Goal: Go to known website: Go to known website

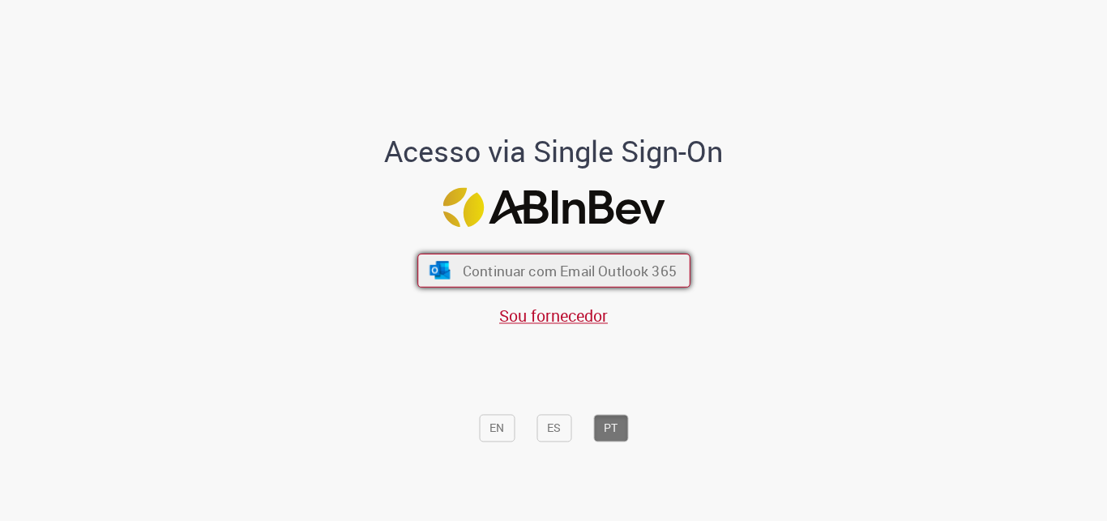
click at [546, 272] on span "Continuar com Email Outlook 365" at bounding box center [569, 271] width 214 height 19
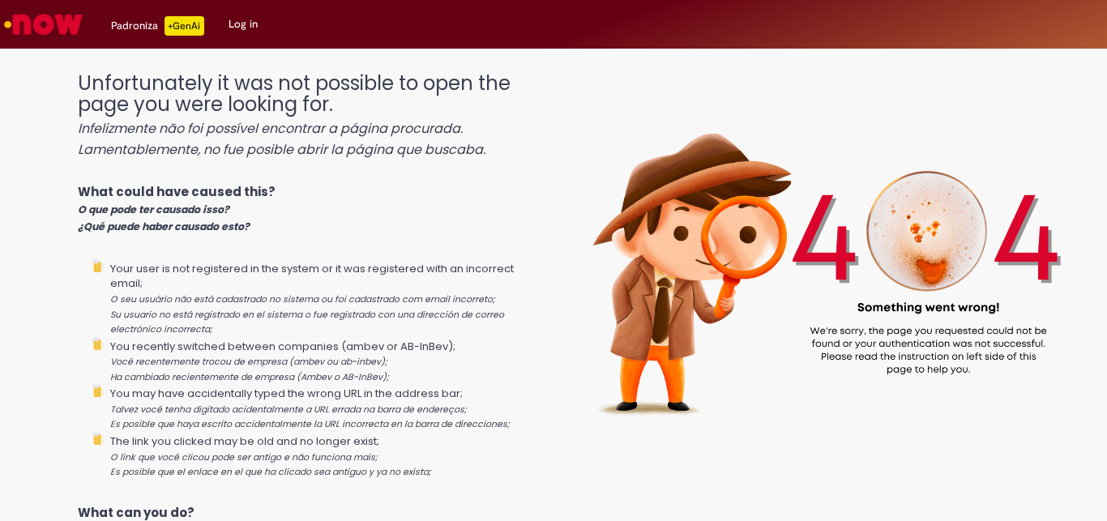
click at [35, 23] on img "Go to homepage" at bounding box center [44, 24] width 84 height 32
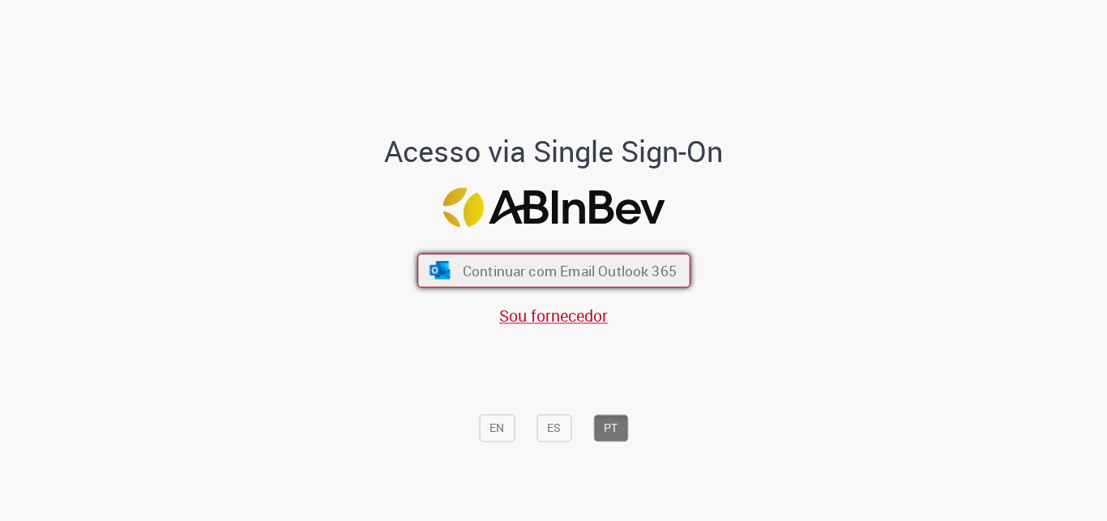
click at [482, 276] on span "Continuar com Email Outlook 365" at bounding box center [569, 271] width 214 height 19
click at [528, 272] on span "Continuar com Email Outlook 365" at bounding box center [569, 271] width 214 height 19
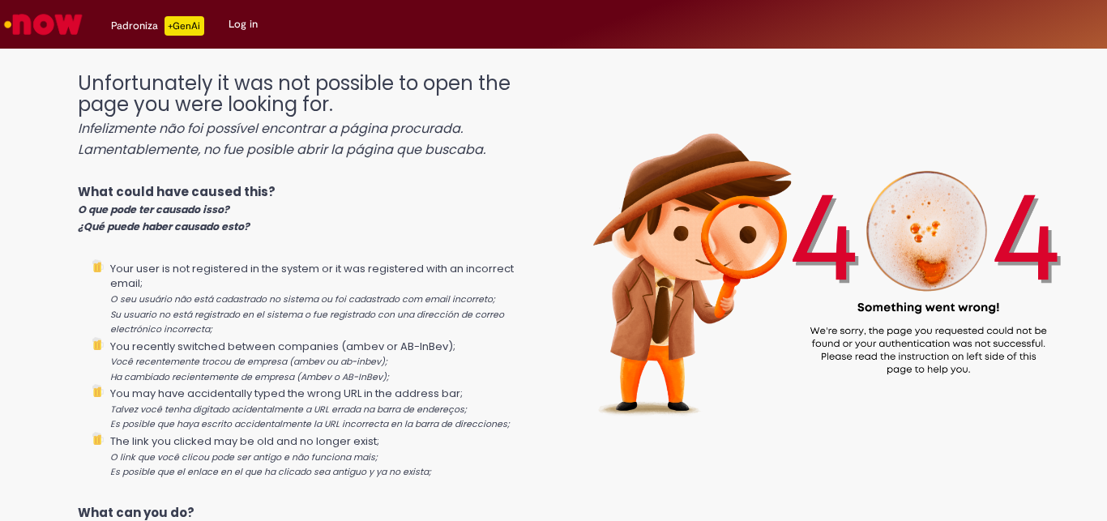
click at [238, 23] on link "Log in" at bounding box center [243, 24] width 54 height 49
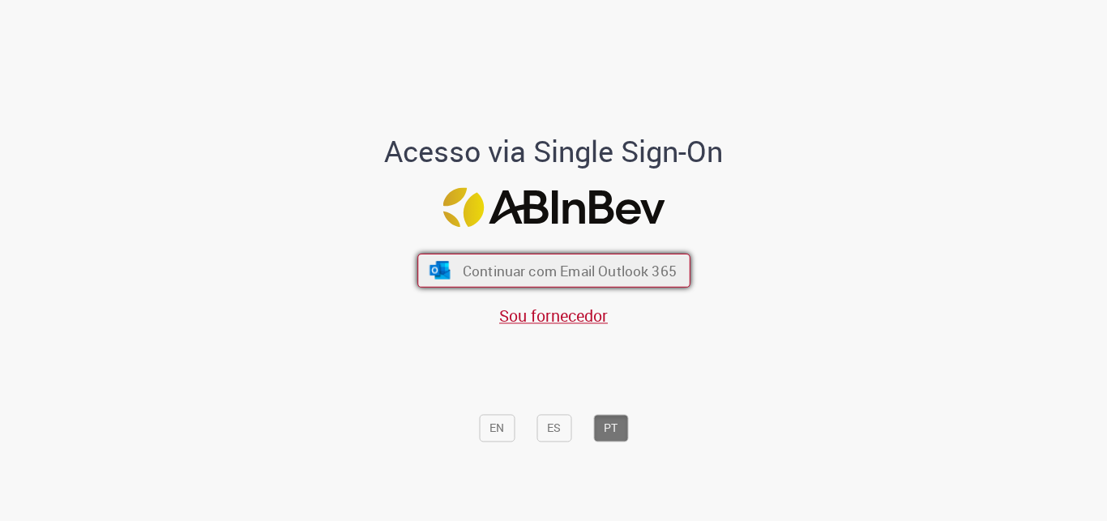
click at [590, 262] on button "Continuar com Email Outlook 365" at bounding box center [554, 271] width 273 height 34
click at [526, 268] on span "Continuar com Email Outlook 365" at bounding box center [569, 271] width 214 height 19
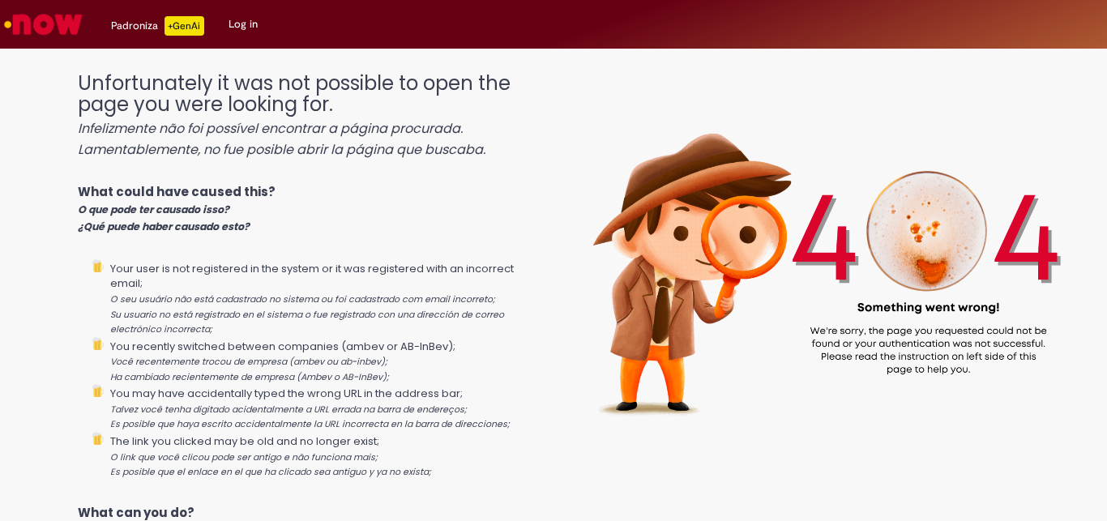
click at [246, 20] on link "Log in" at bounding box center [243, 24] width 54 height 49
